Goal: Task Accomplishment & Management: Manage account settings

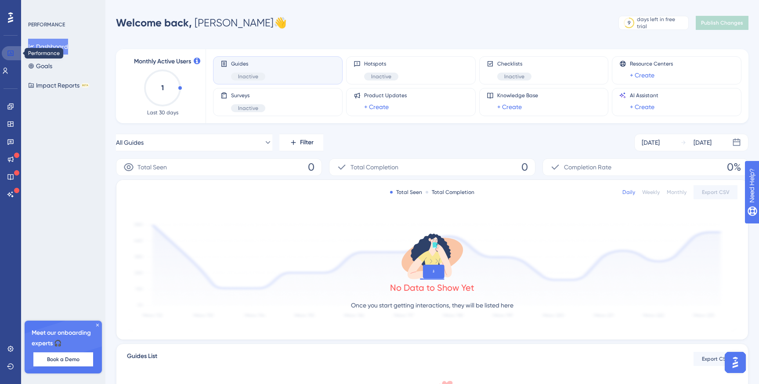
click at [11, 54] on icon at bounding box center [10, 53] width 7 height 7
click at [44, 43] on button "Dashboard" at bounding box center [48, 47] width 40 height 16
click at [10, 105] on icon at bounding box center [10, 106] width 7 height 7
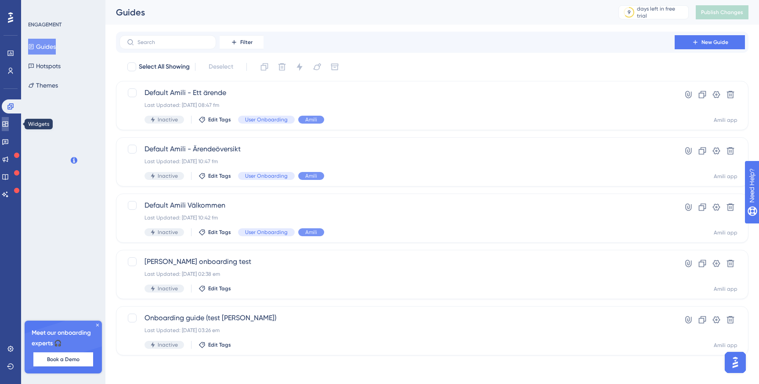
click at [8, 126] on icon at bounding box center [5, 123] width 6 height 5
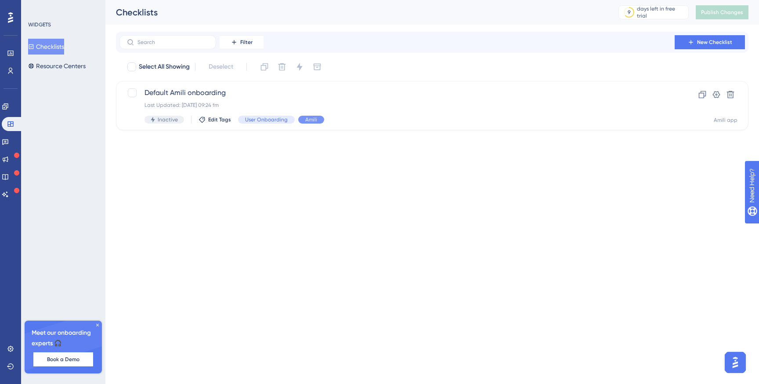
click at [7, 359] on div "Settings Logout" at bounding box center [10, 357] width 7 height 32
click at [7, 352] on link at bounding box center [10, 348] width 7 height 14
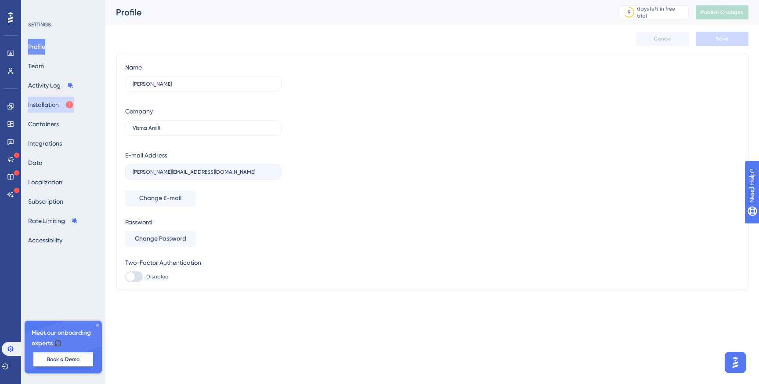
click at [58, 105] on button "Installation" at bounding box center [51, 105] width 46 height 16
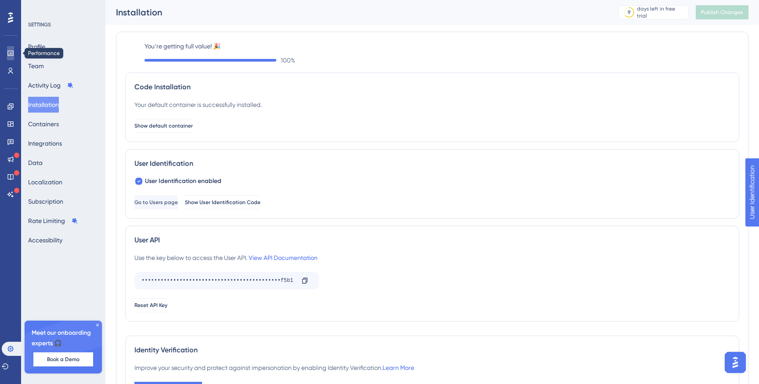
click at [12, 51] on icon at bounding box center [10, 53] width 7 height 7
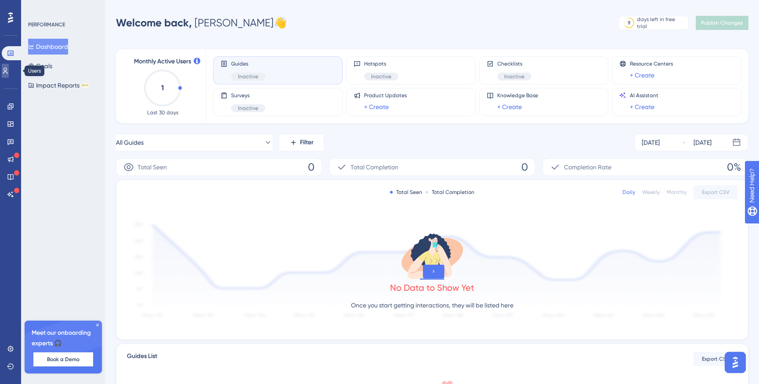
click at [5, 68] on link at bounding box center [5, 71] width 7 height 14
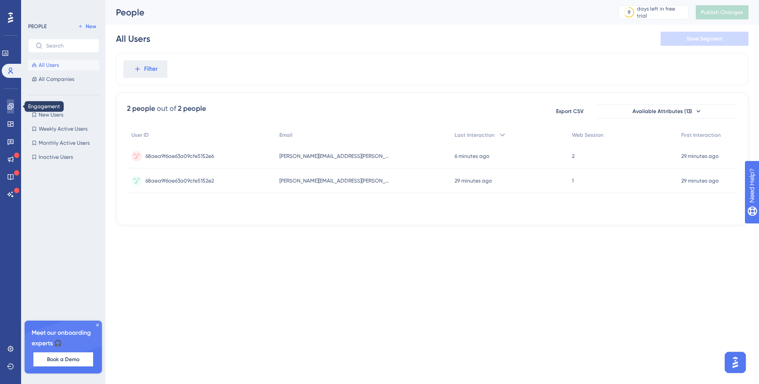
click at [12, 106] on icon at bounding box center [10, 106] width 6 height 6
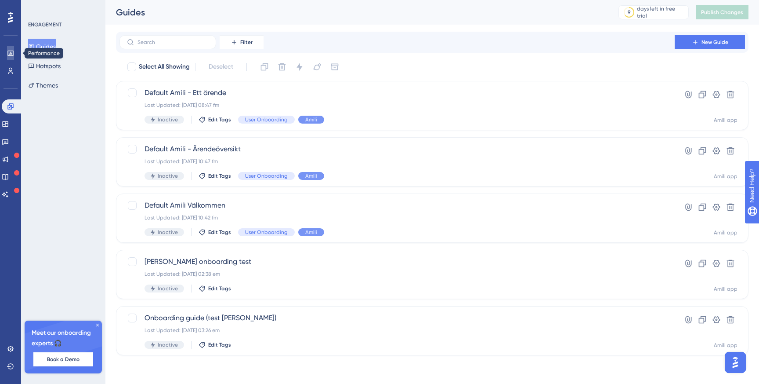
click at [9, 52] on icon at bounding box center [10, 53] width 7 height 7
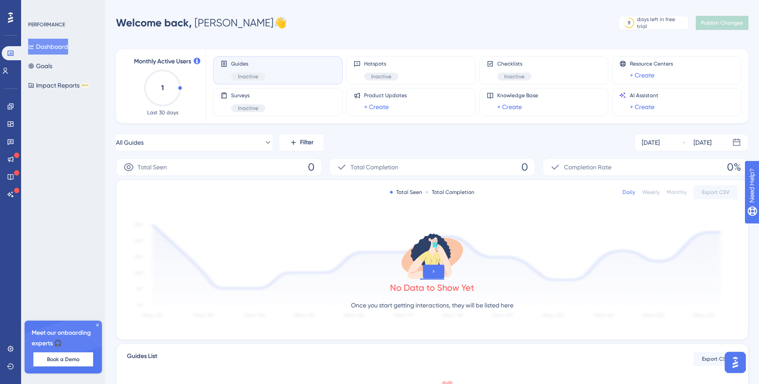
click at [97, 323] on icon at bounding box center [97, 324] width 5 height 5
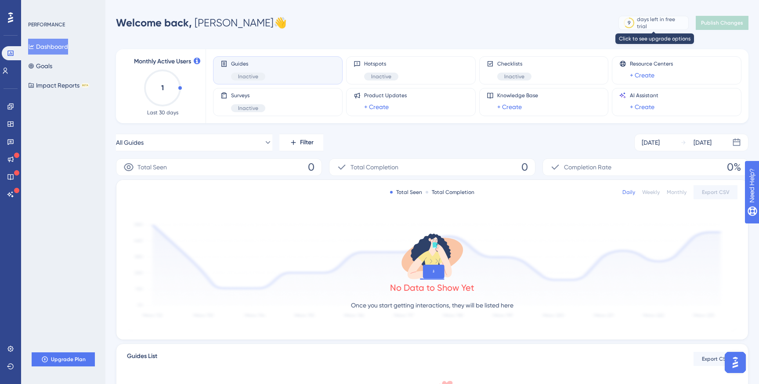
click at [647, 22] on div "days left in free trial" at bounding box center [661, 23] width 49 height 14
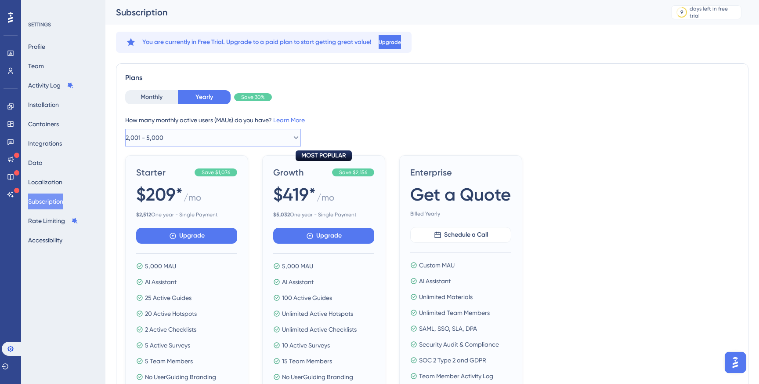
click at [163, 132] on span "2,001 - 5,000" at bounding box center [145, 137] width 38 height 11
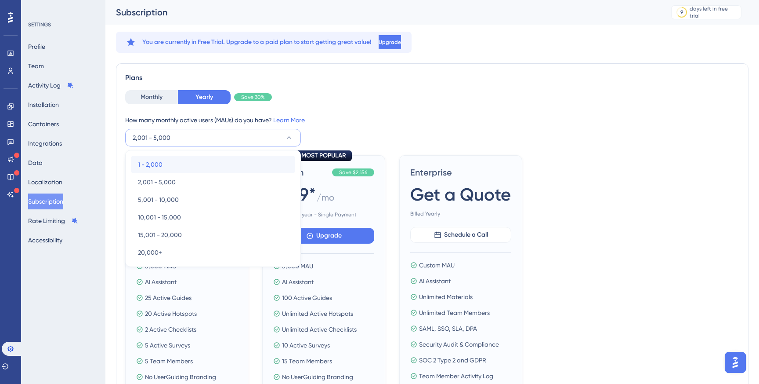
click at [167, 162] on div "1 - 2,000 1 - 2,000" at bounding box center [213, 165] width 150 height 18
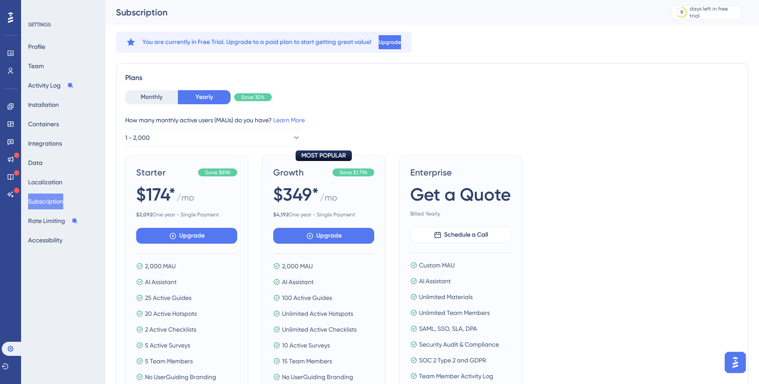
click at [356, 119] on div "How many monthly active users ([PERSON_NAME]) do you have? Learn More" at bounding box center [432, 120] width 614 height 11
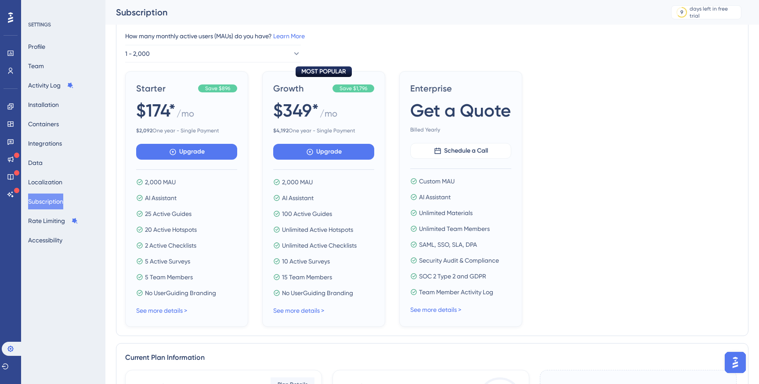
scroll to position [77, 0]
